Goal: Task Accomplishment & Management: Manage account settings

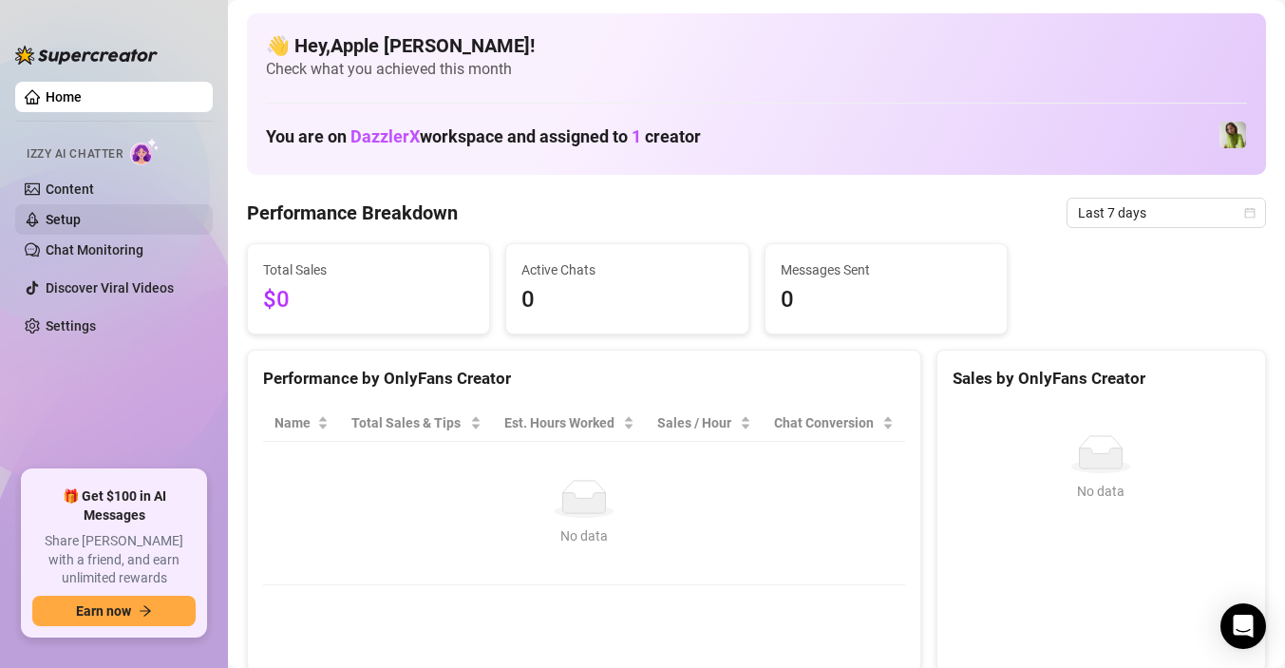
click at [81, 220] on link "Setup" at bounding box center [63, 219] width 35 height 15
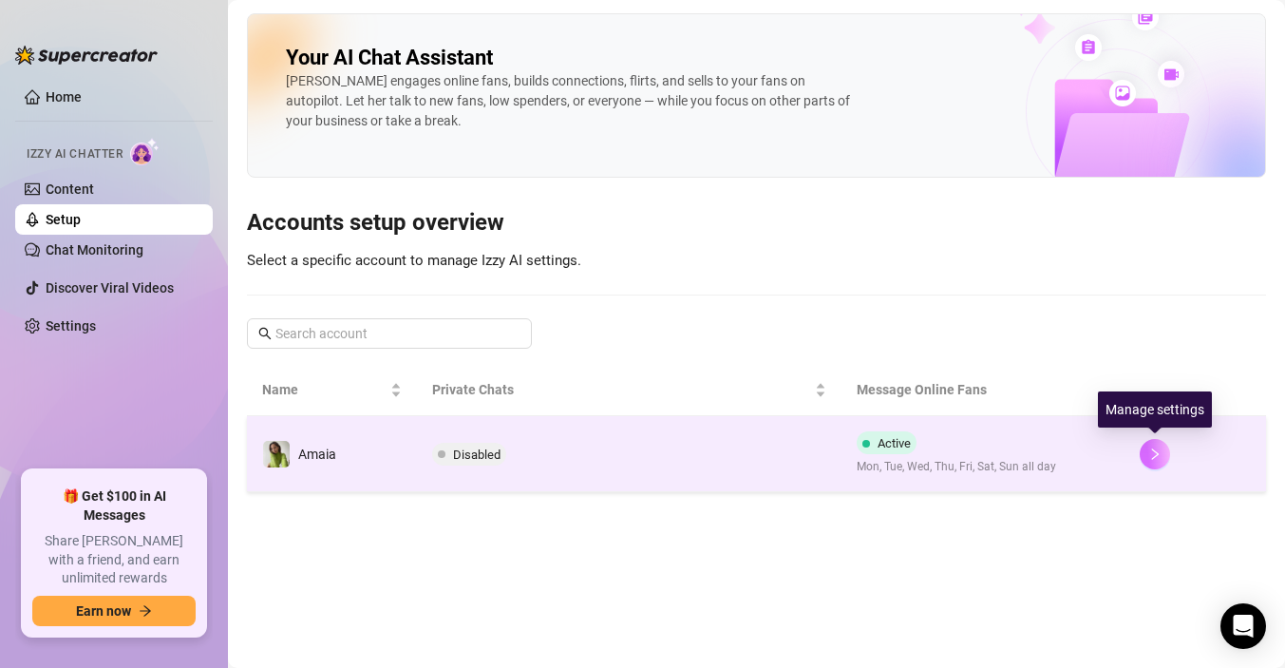
click at [1163, 448] on button "button" at bounding box center [1155, 454] width 30 height 30
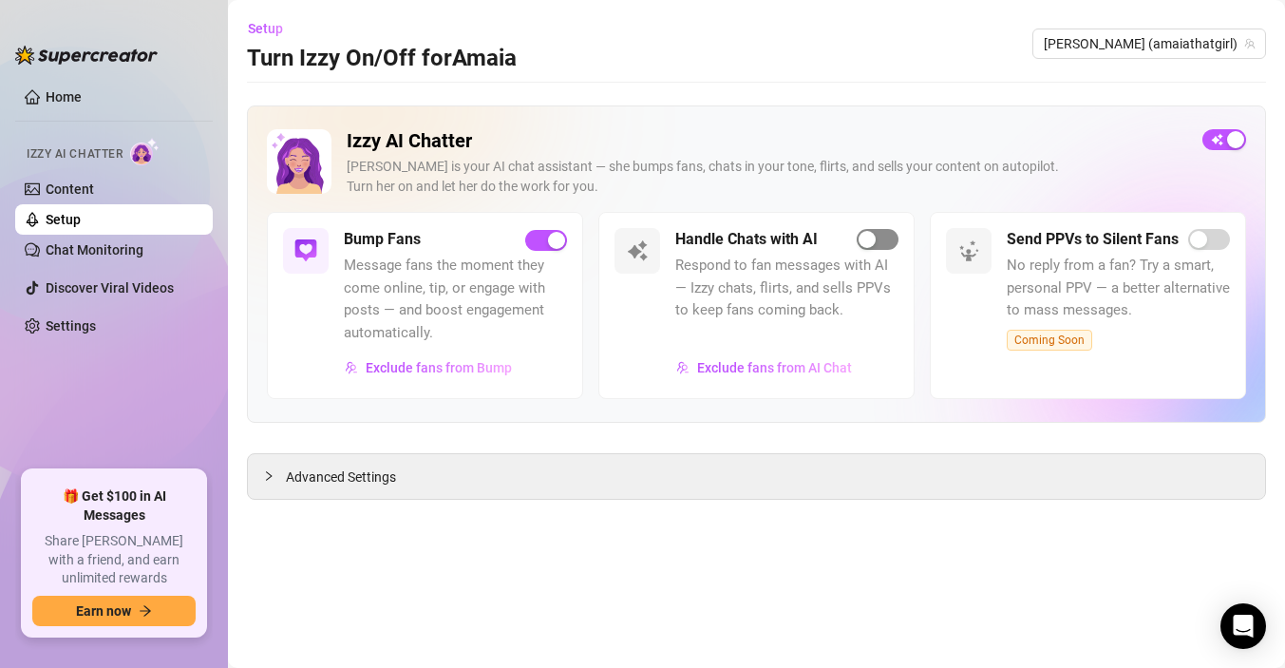
click at [882, 241] on span "button" at bounding box center [878, 239] width 42 height 21
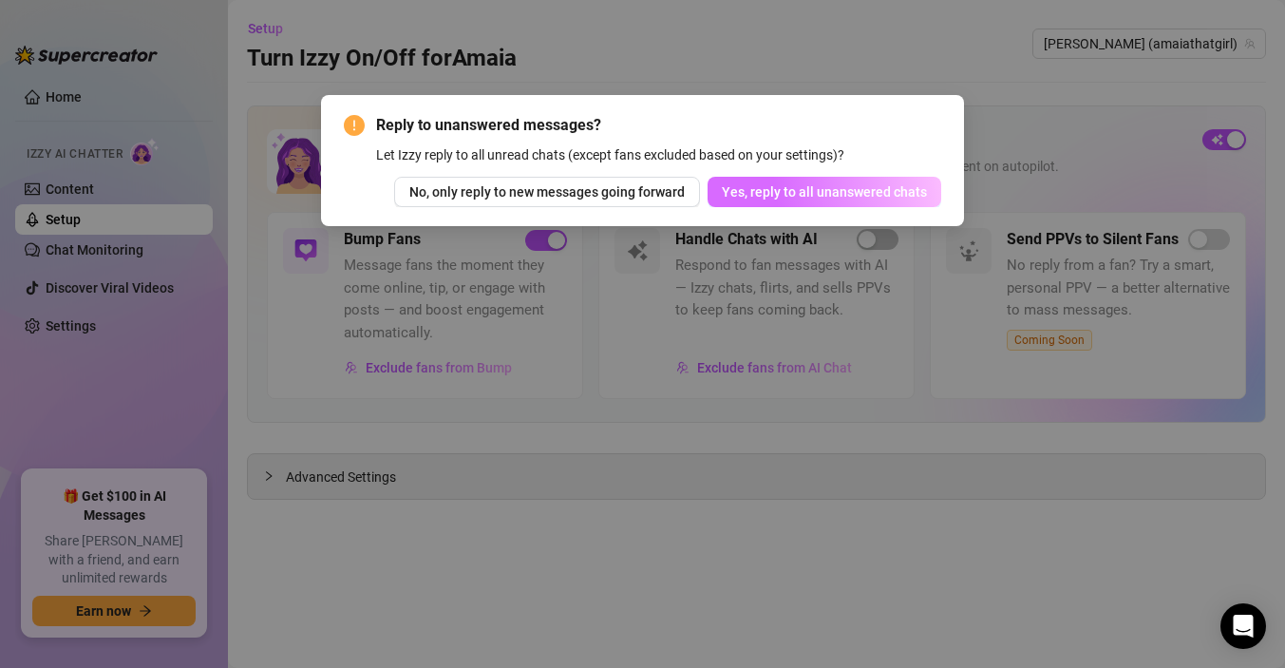
click at [877, 188] on span "Yes, reply to all unanswered chats" at bounding box center [824, 191] width 205 height 15
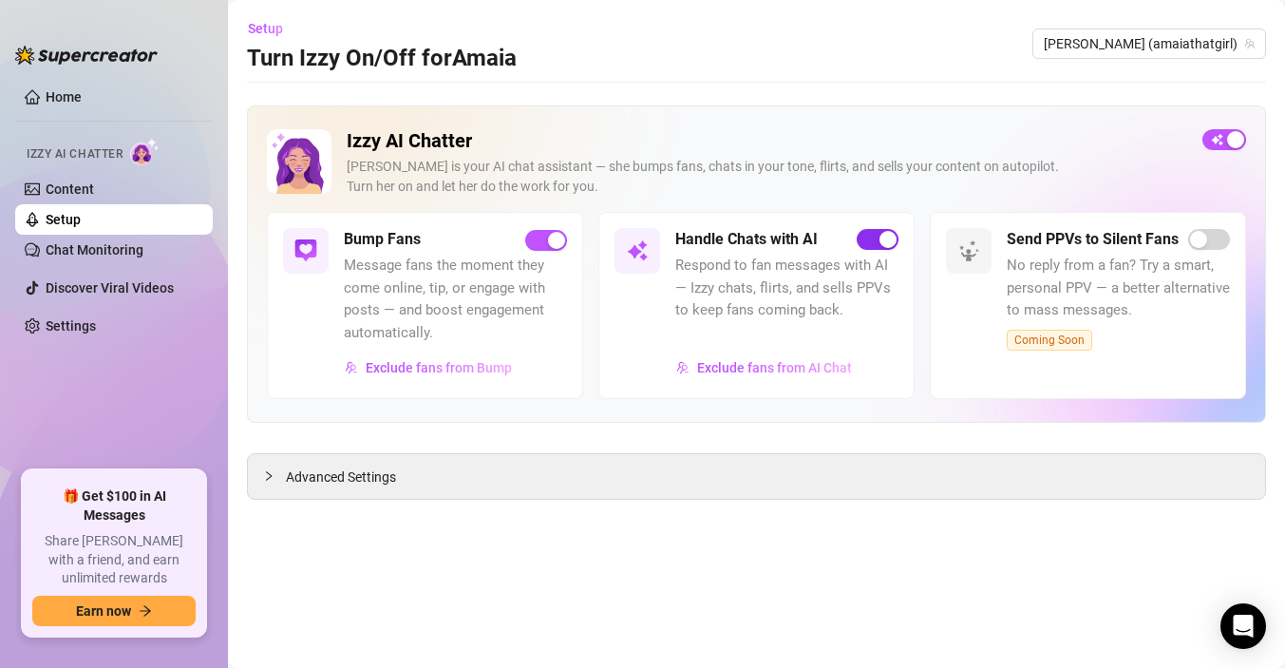
click at [866, 242] on span "button" at bounding box center [878, 239] width 42 height 21
